Goal: Check status: Check status

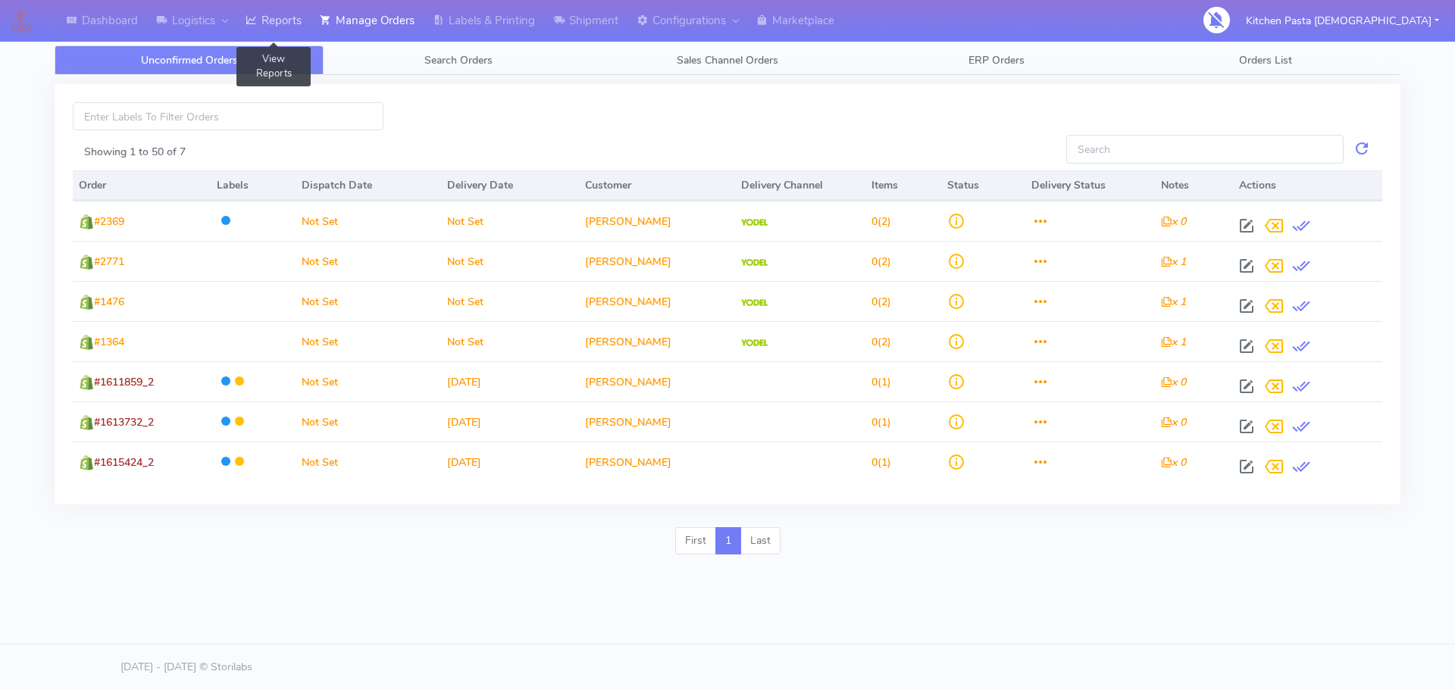
click at [274, 16] on link "Reports" at bounding box center [273, 21] width 74 height 42
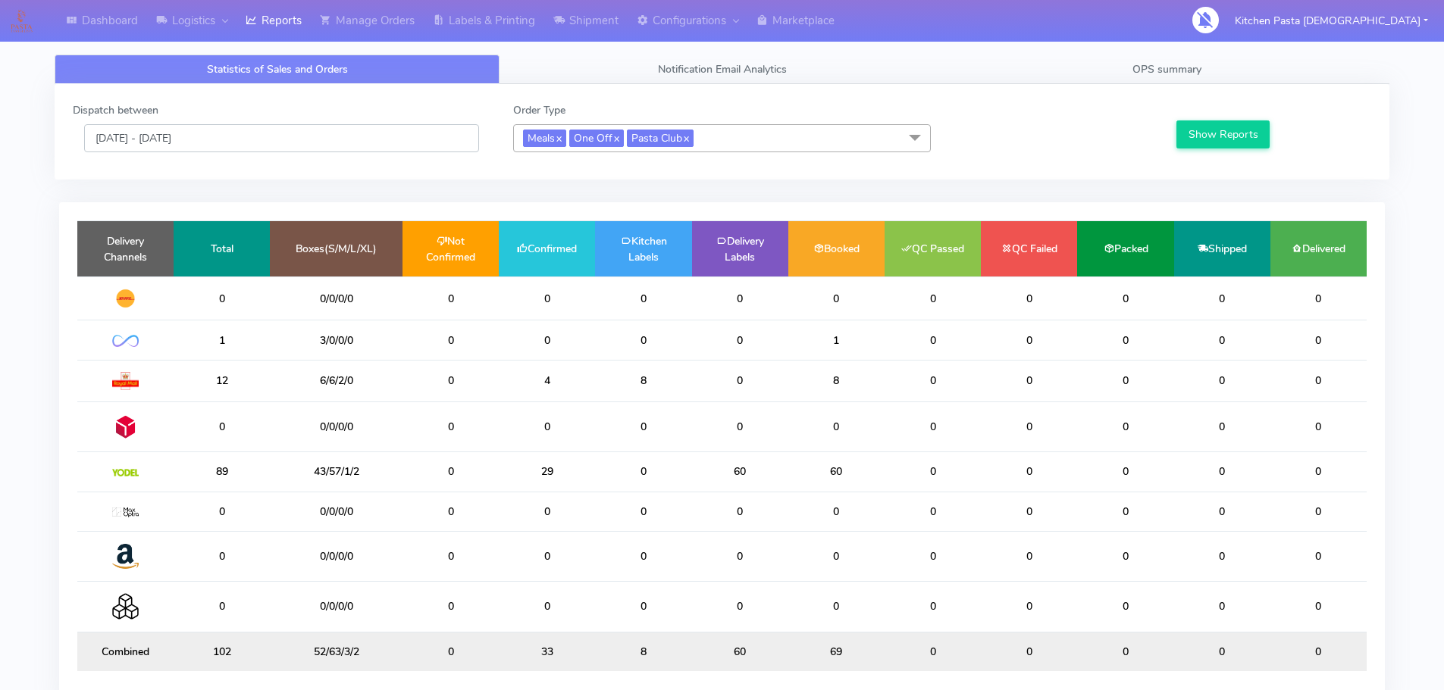
drag, startPoint x: 316, startPoint y: 136, endPoint x: 290, endPoint y: 152, distance: 29.9
click at [316, 136] on input "[DATE] - [DATE]" at bounding box center [281, 138] width 395 height 28
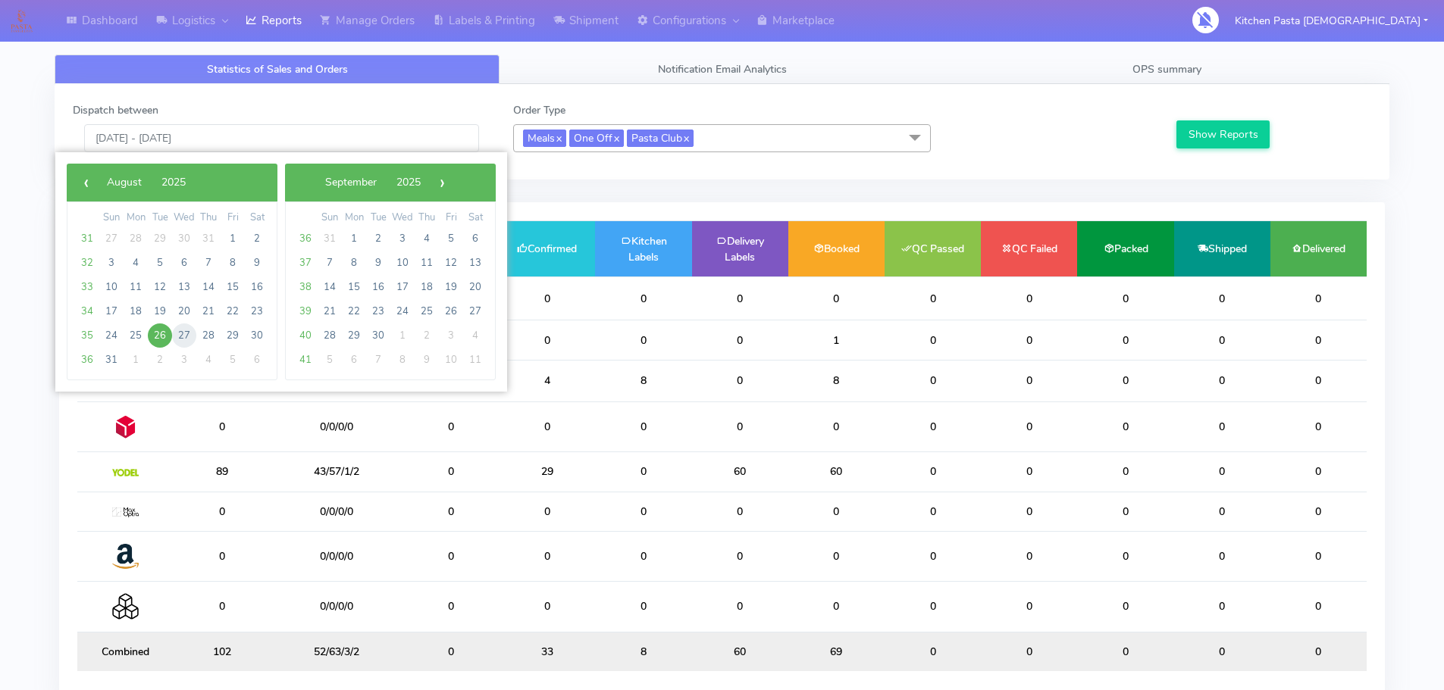
click at [188, 327] on span "27" at bounding box center [184, 336] width 24 height 24
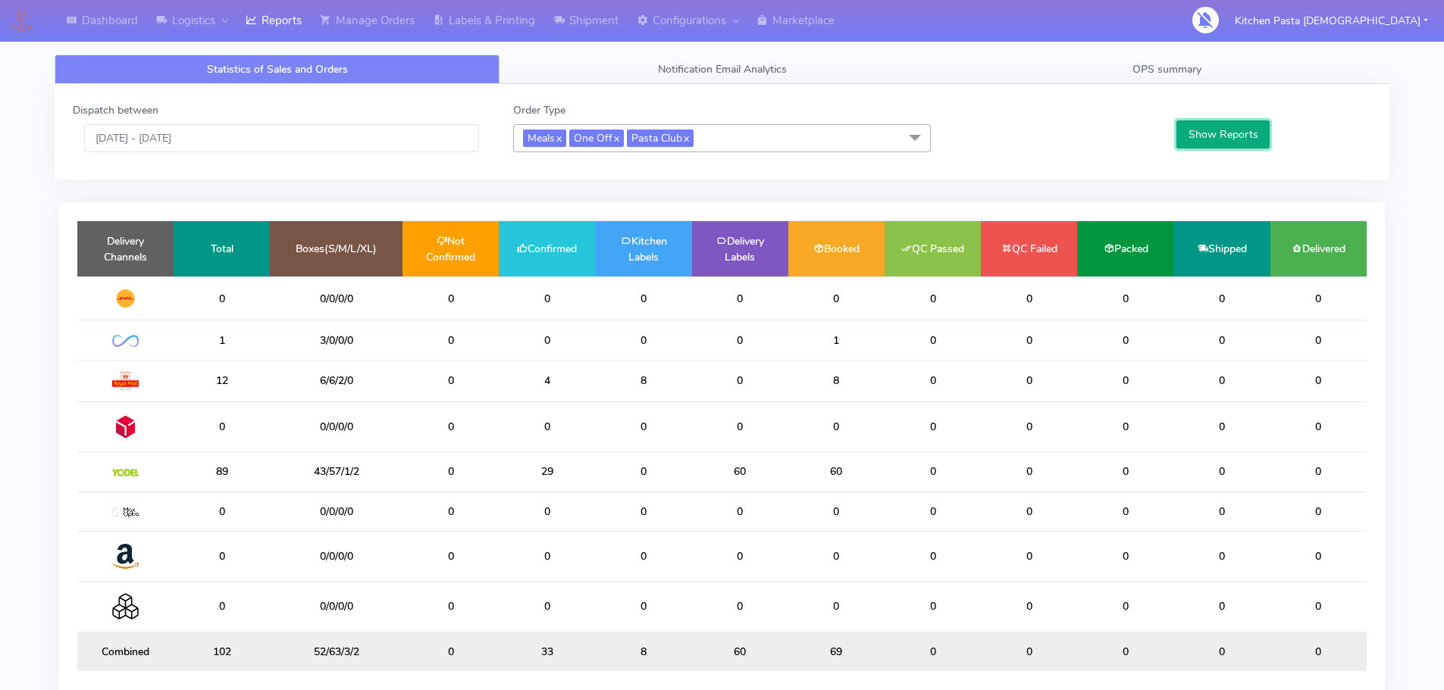
drag, startPoint x: 1198, startPoint y: 134, endPoint x: 1180, endPoint y: 137, distance: 18.4
click at [1198, 134] on button "Show Reports" at bounding box center [1222, 135] width 93 height 28
drag, startPoint x: 412, startPoint y: 139, endPoint x: 401, endPoint y: 149, distance: 15.0
click at [412, 139] on input "27/08/2025 - 27/08/2025" at bounding box center [281, 138] width 395 height 28
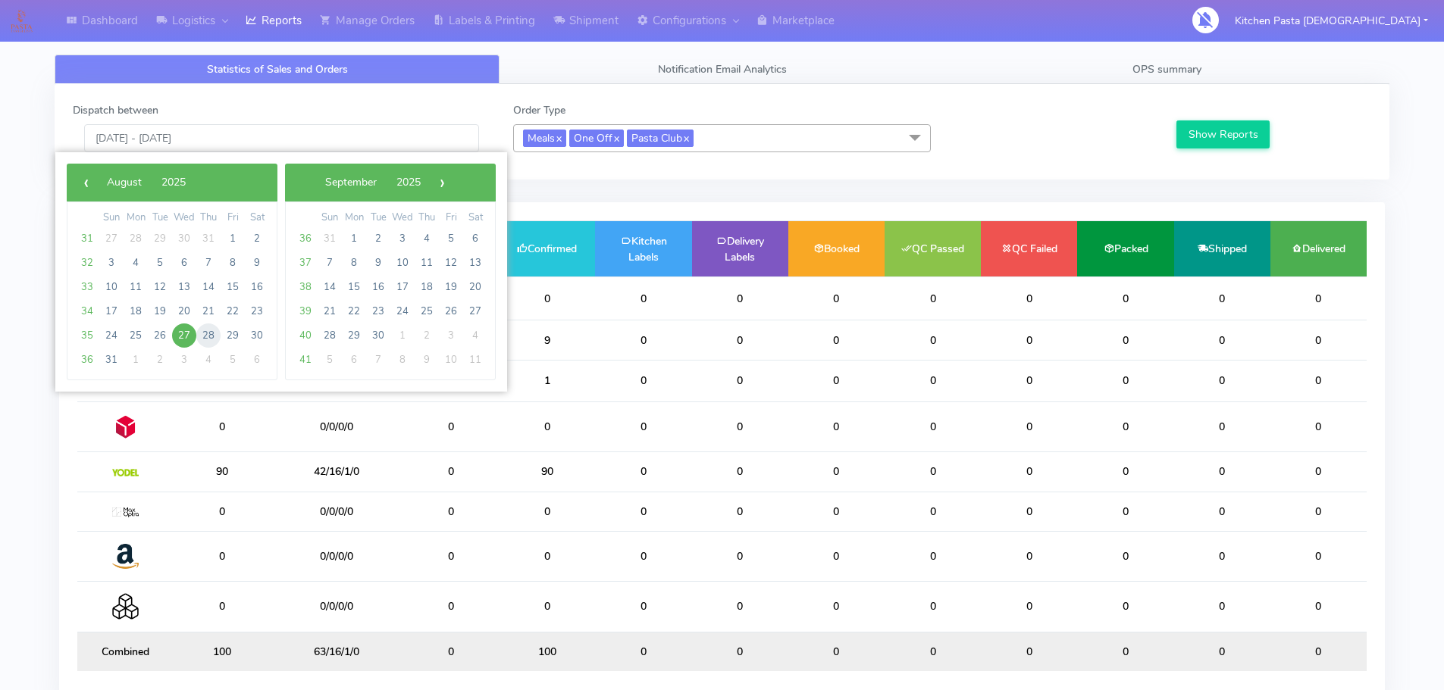
click at [211, 329] on span "28" at bounding box center [208, 336] width 24 height 24
type input "28/08/2025 - 28/08/2025"
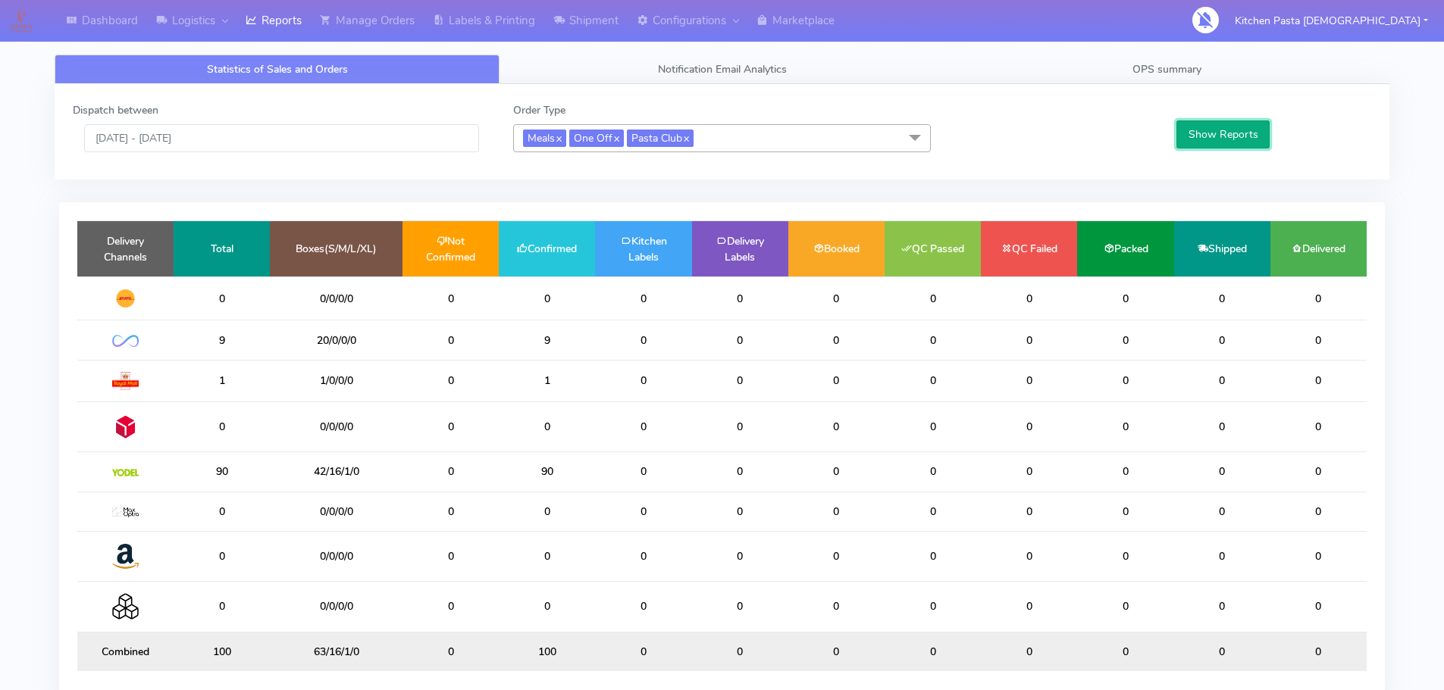
click at [1204, 144] on button "Show Reports" at bounding box center [1222, 135] width 93 height 28
click at [1091, 82] on link "OPS summary" at bounding box center [1166, 70] width 445 height 30
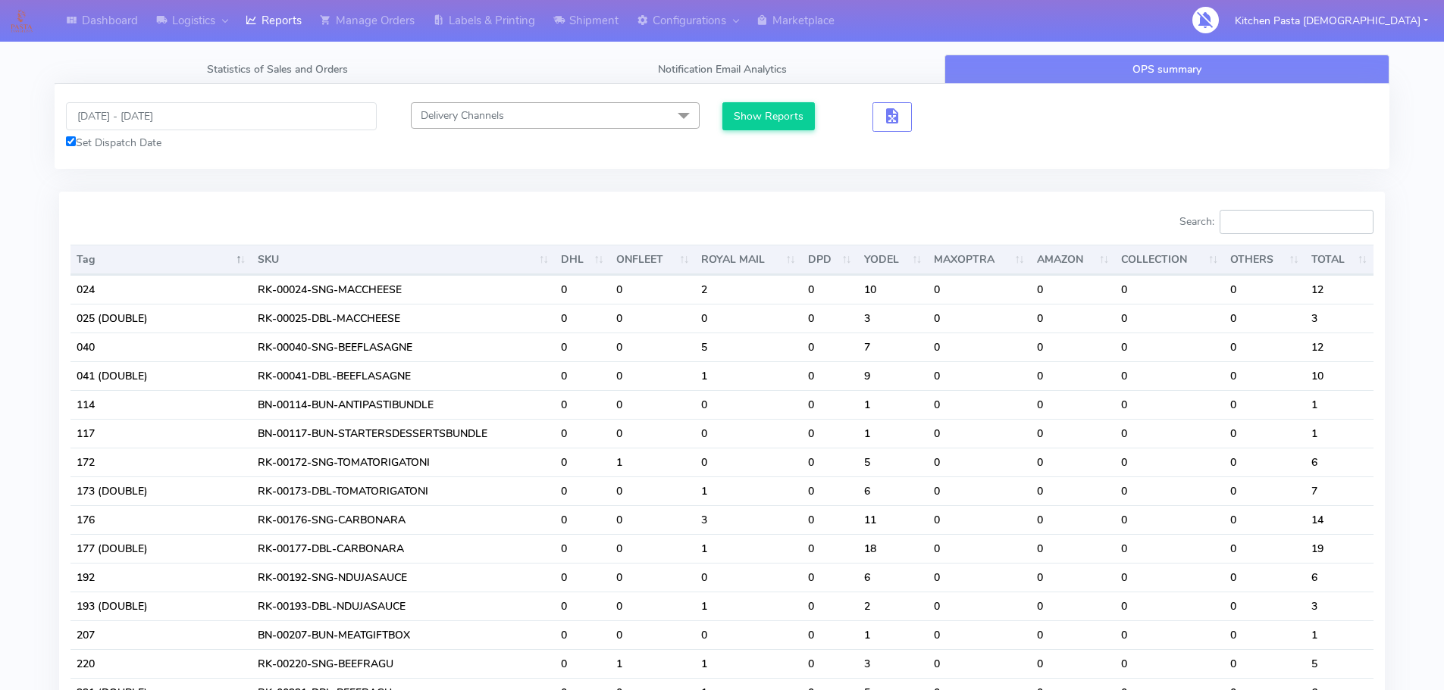
click at [1240, 218] on input "Search:" at bounding box center [1297, 222] width 154 height 24
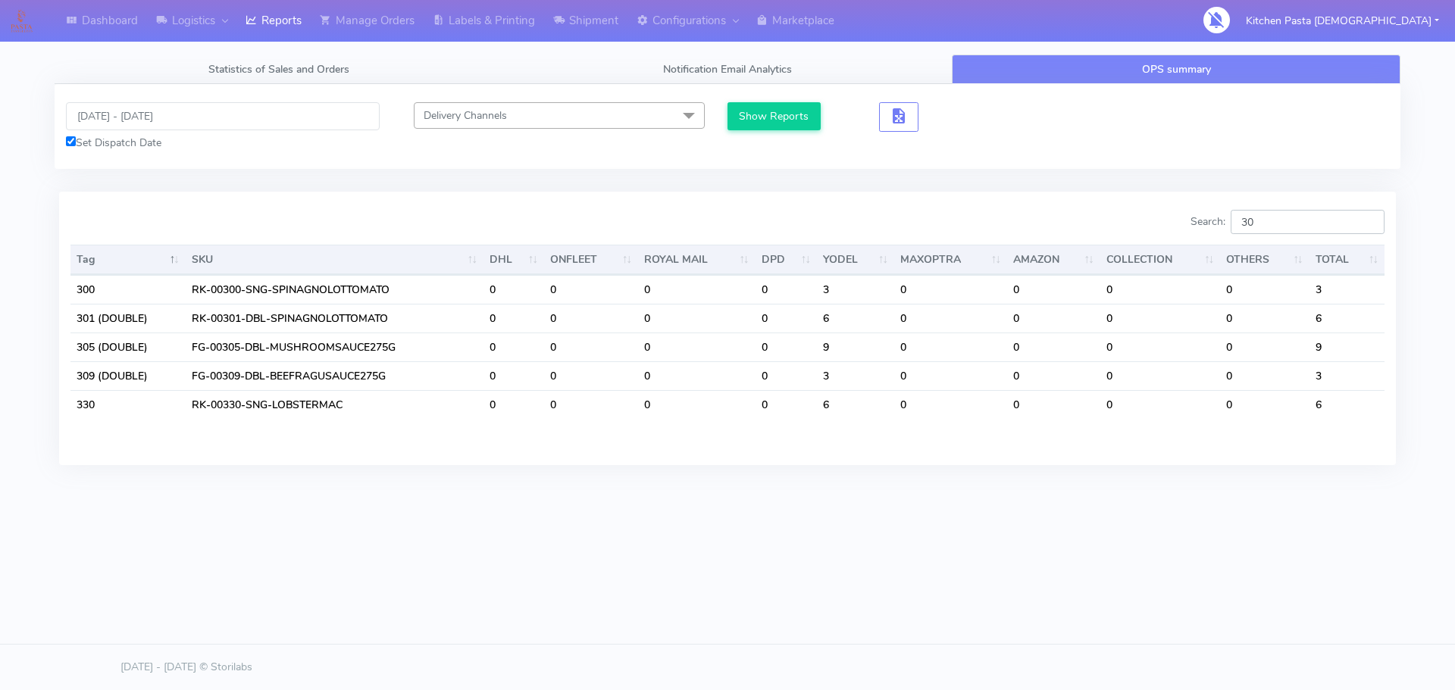
type input "3"
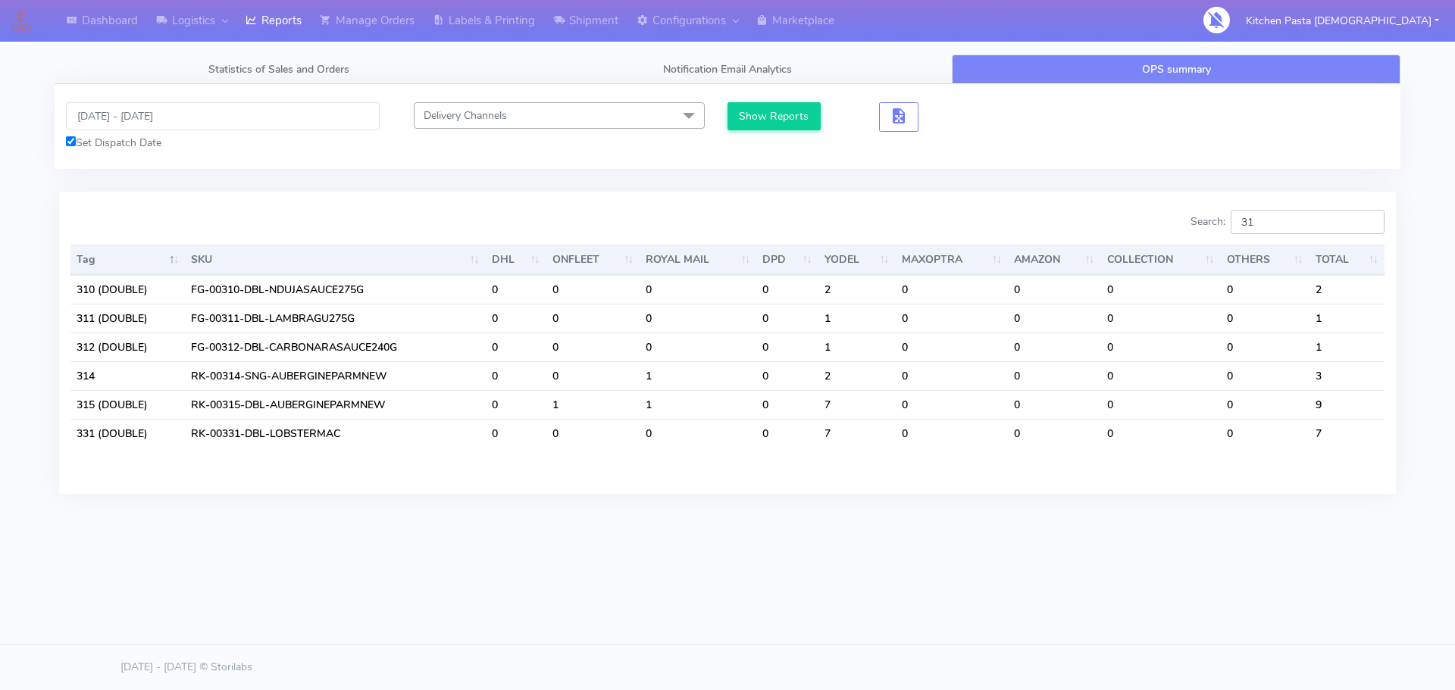
type input "3"
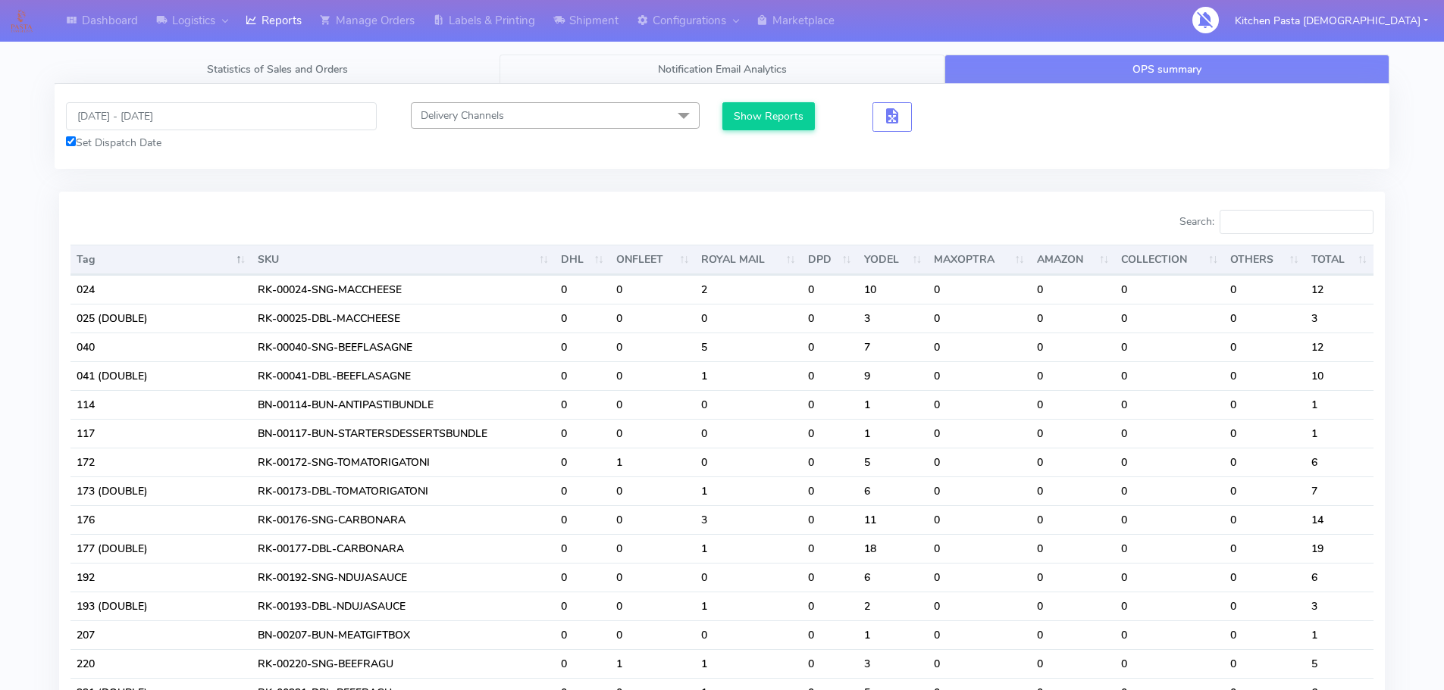
click at [828, 77] on link "Notification Email Analytics" at bounding box center [721, 70] width 445 height 30
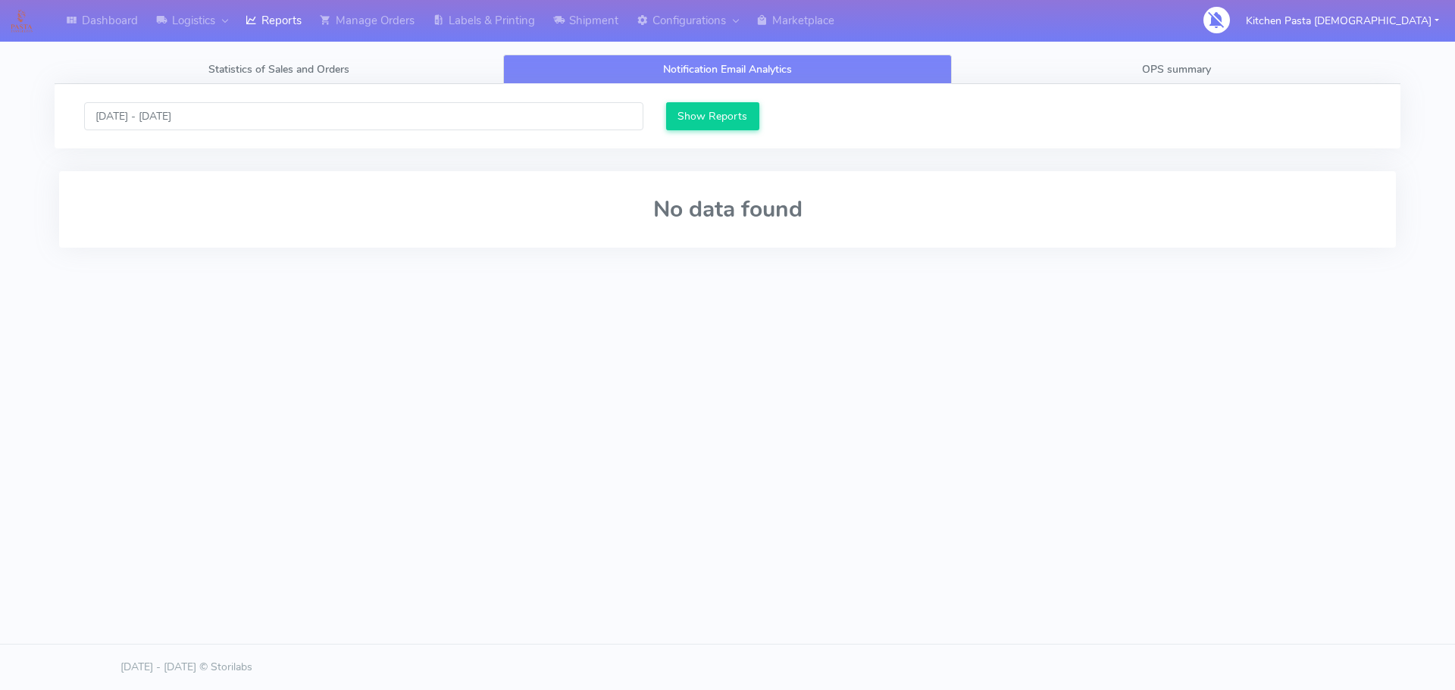
scroll to position [12, 12]
click at [1059, 58] on link "OPS summary" at bounding box center [1176, 70] width 449 height 30
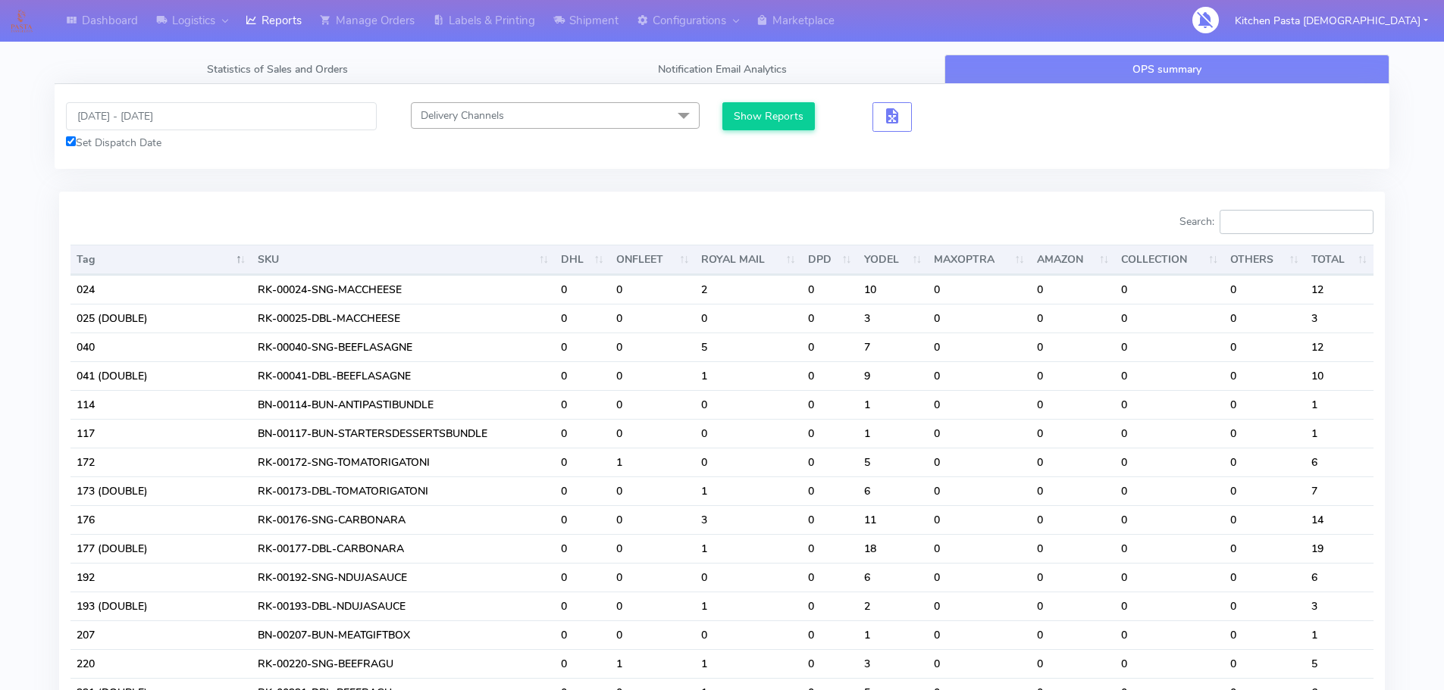
click at [1275, 221] on input "Search:" at bounding box center [1297, 222] width 154 height 24
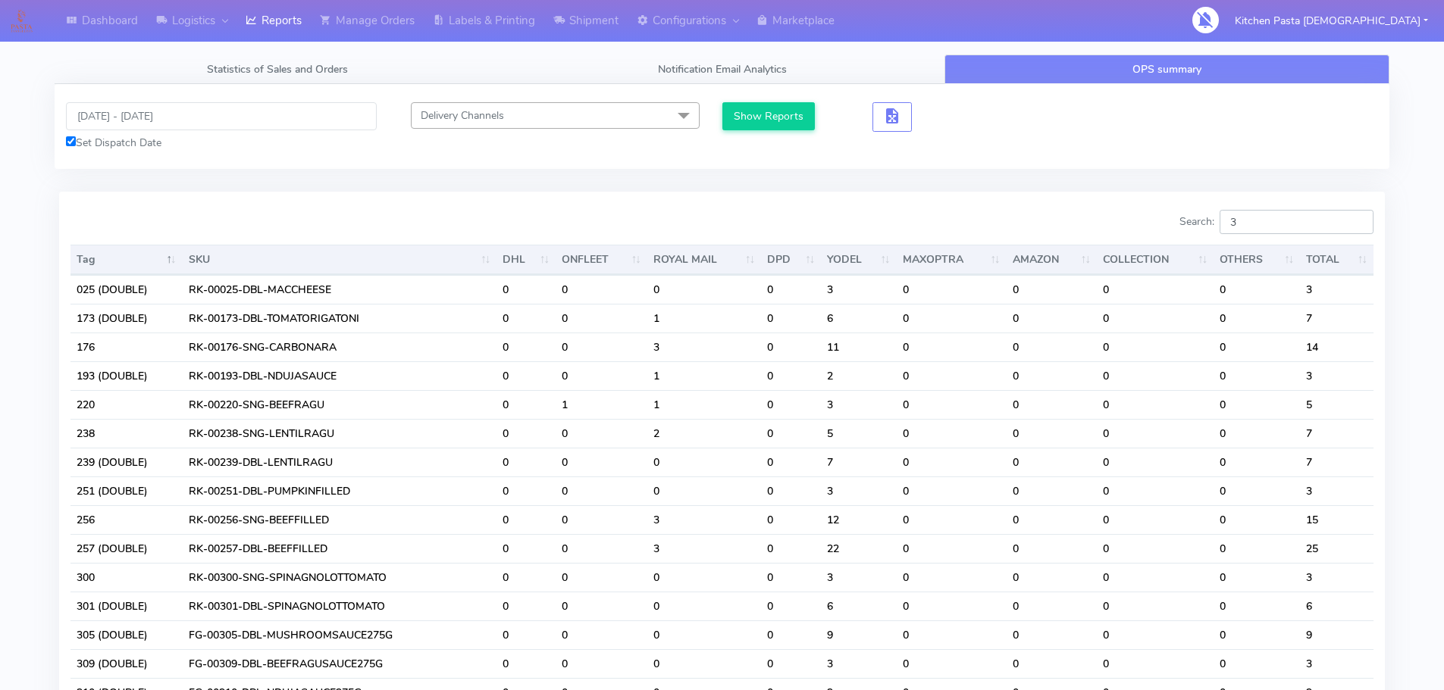
type input "31"
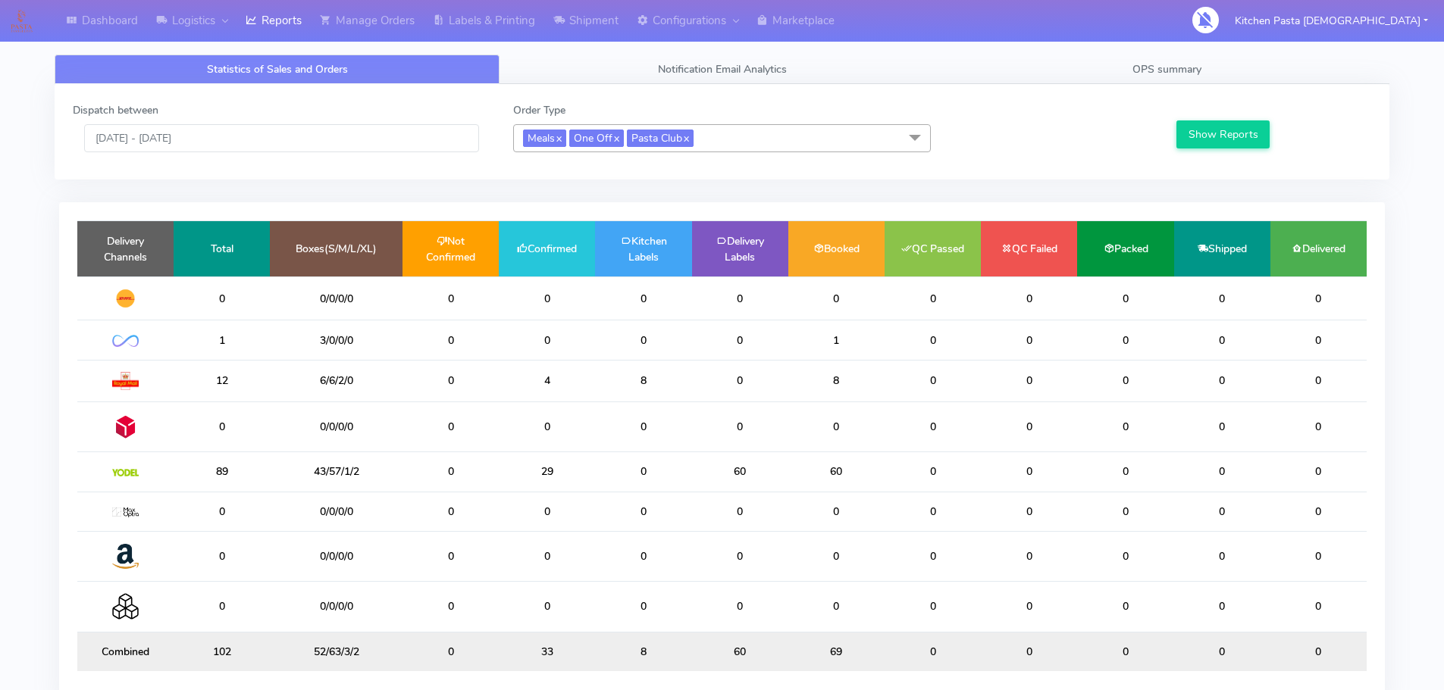
click at [768, 136] on span "Meals x One Off x Pasta Club x" at bounding box center [722, 138] width 418 height 28
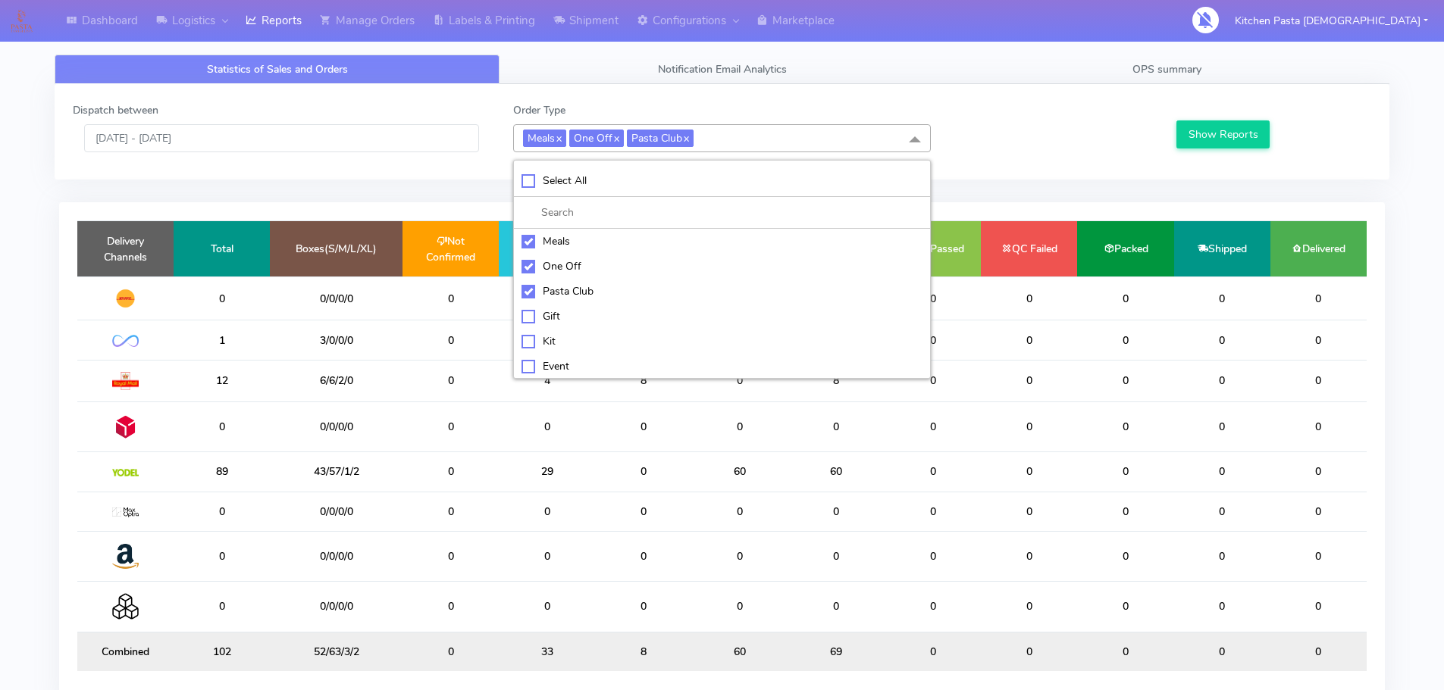
click at [568, 298] on div "Pasta Club" at bounding box center [721, 291] width 401 height 16
checkbox input "false"
click at [553, 274] on div "One Off" at bounding box center [721, 266] width 401 height 16
checkbox input "false"
click at [562, 245] on div "Meals" at bounding box center [721, 241] width 401 height 16
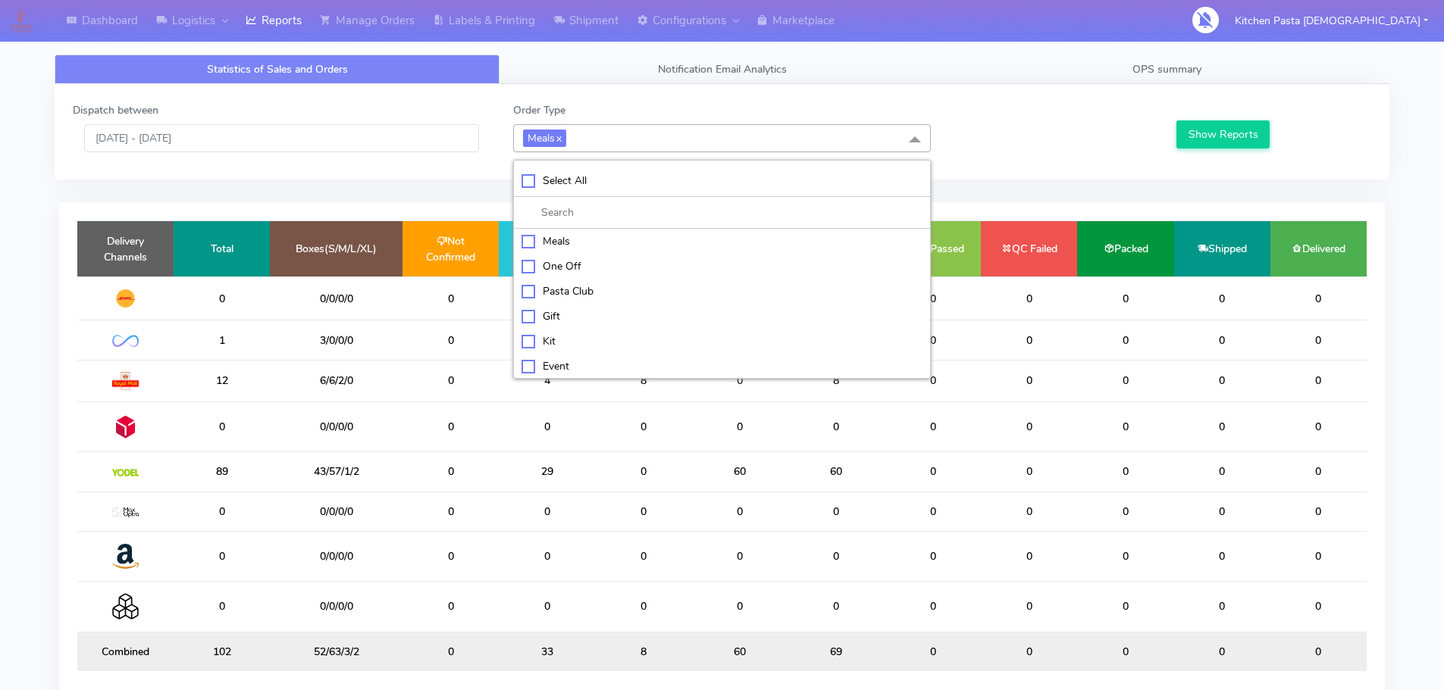
checkbox input "false"
click at [571, 328] on li "Kit" at bounding box center [722, 339] width 416 height 25
click at [1200, 122] on button "Show Reports" at bounding box center [1222, 135] width 93 height 28
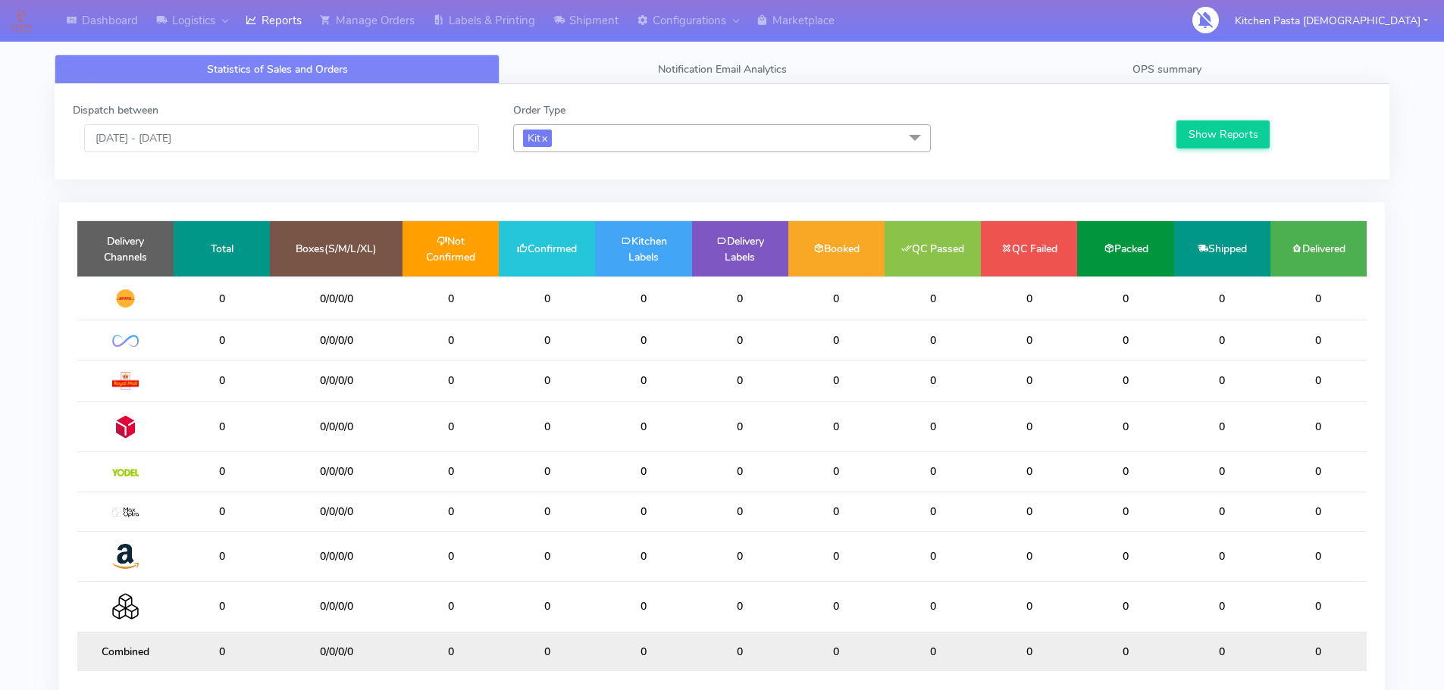
drag, startPoint x: 589, startPoint y: 141, endPoint x: 609, endPoint y: 299, distance: 159.0
click at [589, 144] on span "Kit x" at bounding box center [722, 138] width 418 height 28
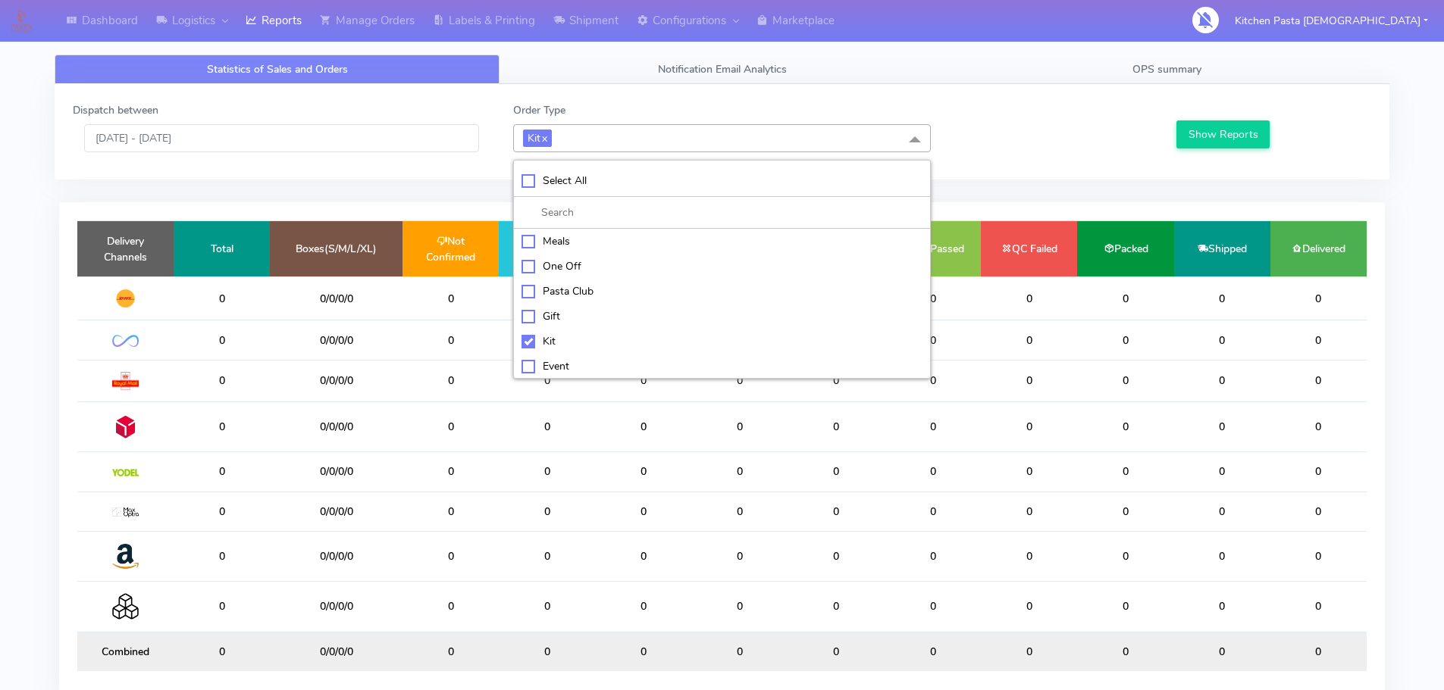
click at [562, 343] on div "Kit" at bounding box center [721, 342] width 401 height 16
checkbox input "false"
click at [551, 364] on div "ATAVI" at bounding box center [721, 364] width 401 height 16
checkbox input "true"
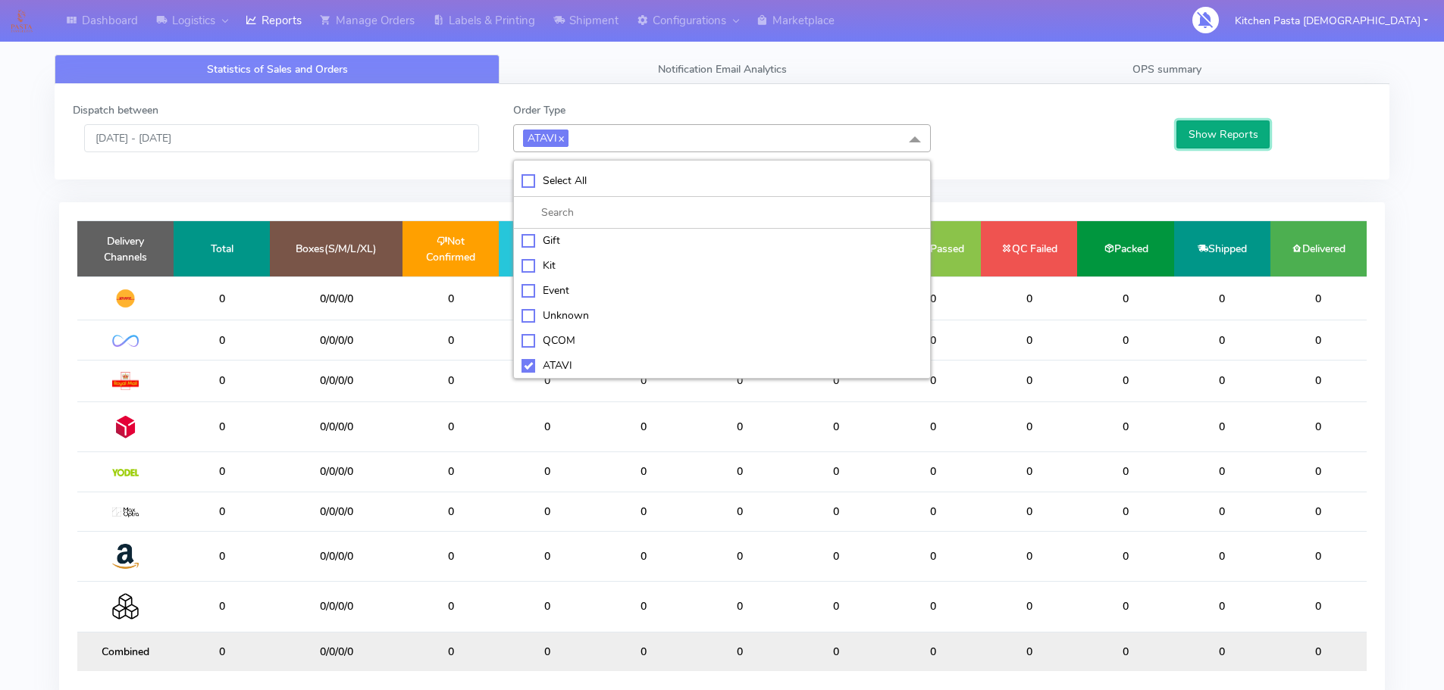
click at [1197, 132] on button "Show Reports" at bounding box center [1222, 135] width 93 height 28
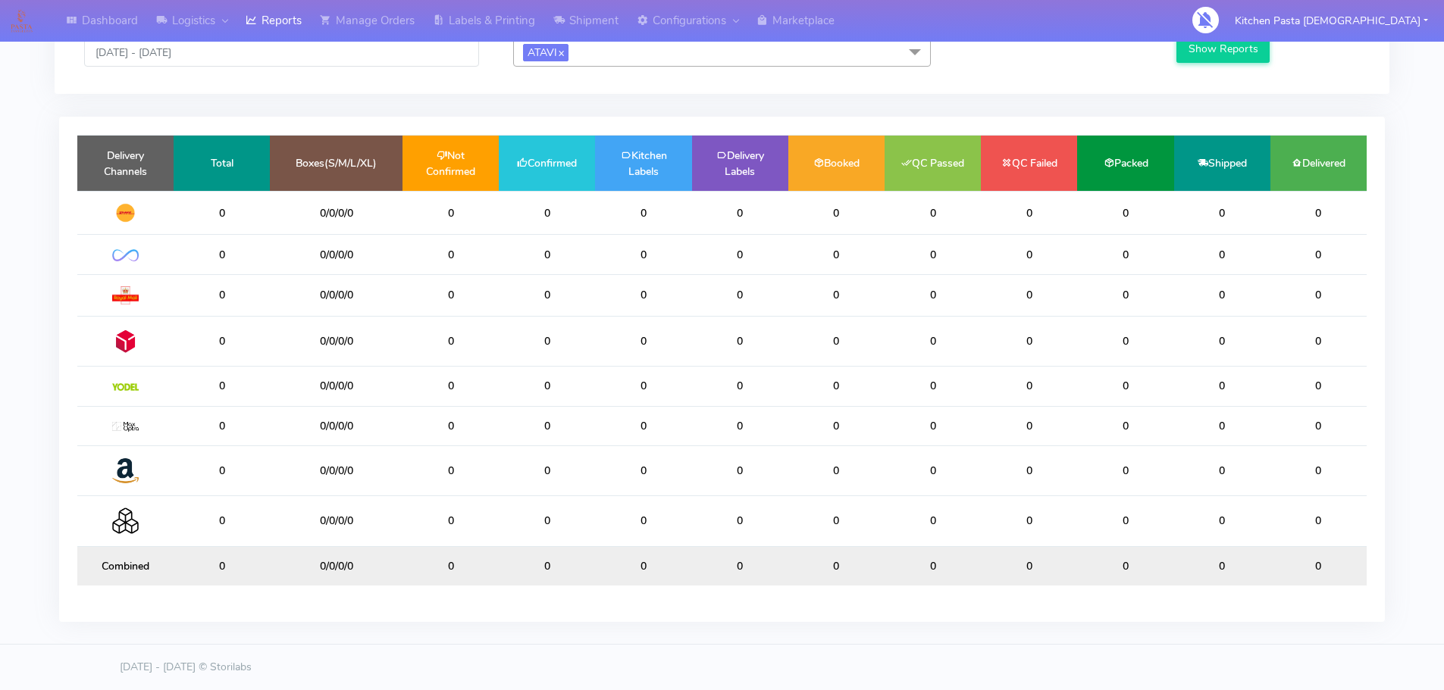
scroll to position [0, 0]
